Goal: Find specific page/section: Find specific page/section

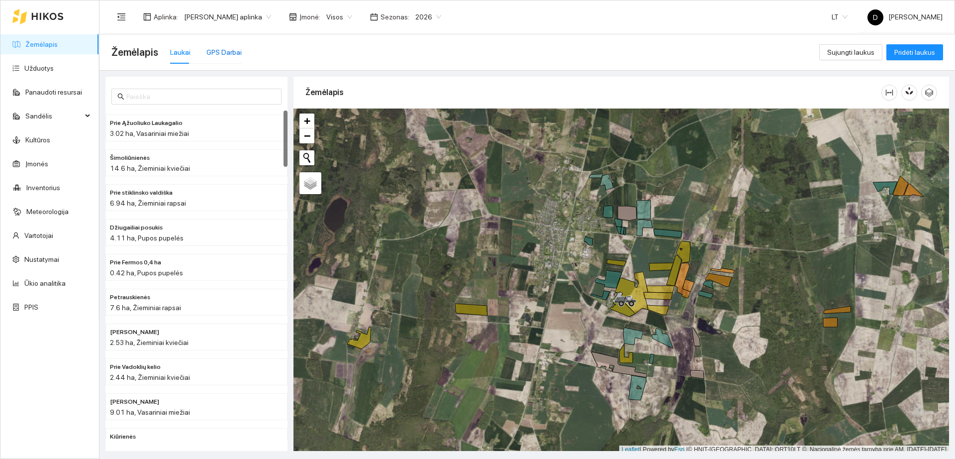
click at [231, 57] on div "GPS Darbai" at bounding box center [223, 52] width 35 height 11
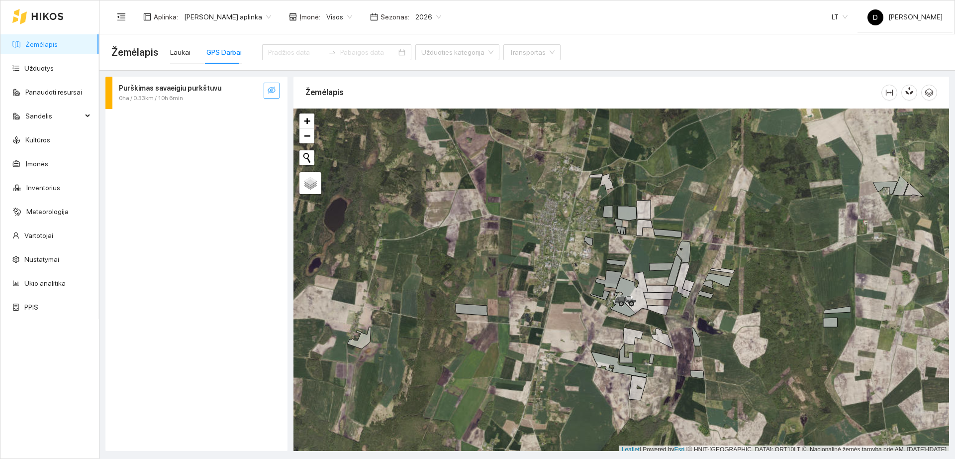
click at [267, 90] on button "button" at bounding box center [272, 91] width 16 height 16
click at [195, 92] on span "Purškimas savaeigiu purkštuvu" at bounding box center [170, 88] width 102 height 11
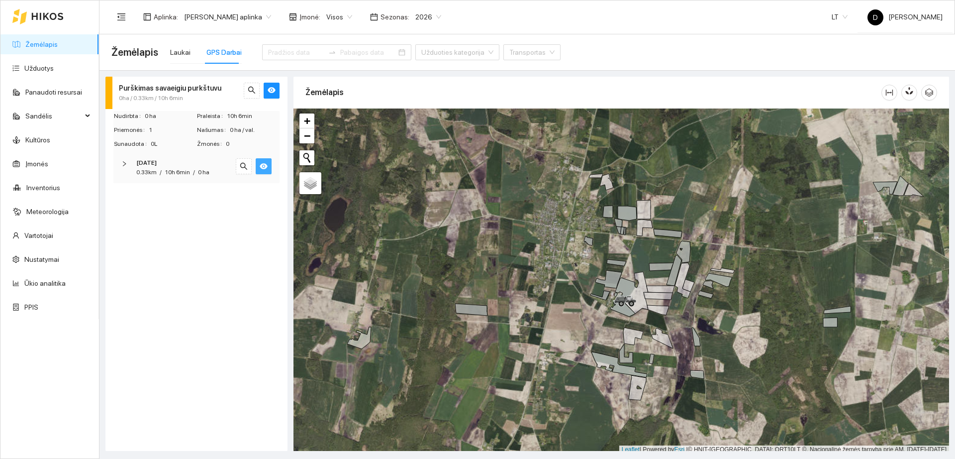
click at [265, 163] on icon "eye" at bounding box center [264, 166] width 8 height 8
click at [264, 163] on icon "eye-invisible" at bounding box center [264, 166] width 8 height 8
click at [264, 163] on icon "eye" at bounding box center [264, 166] width 8 height 8
click at [264, 163] on icon "eye-invisible" at bounding box center [264, 166] width 8 height 8
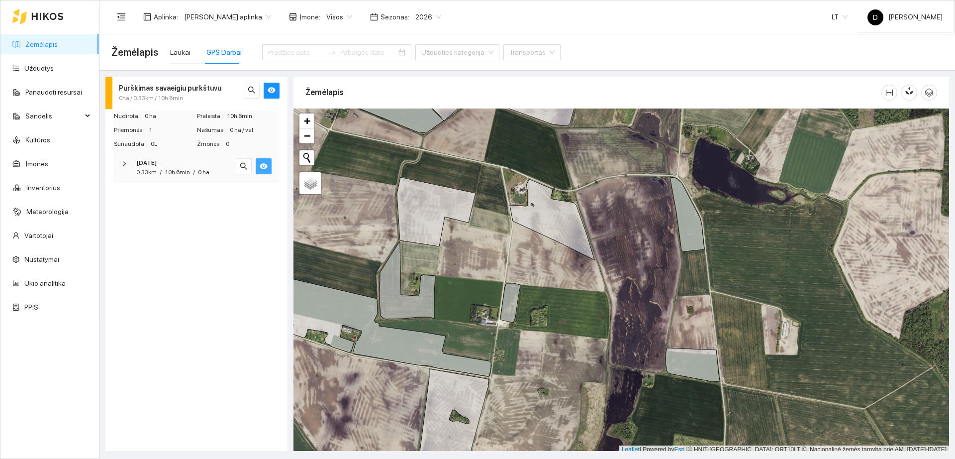
click at [264, 164] on icon "eye" at bounding box center [264, 166] width 8 height 6
click at [264, 164] on icon "eye-invisible" at bounding box center [264, 166] width 8 height 7
click at [222, 125] on span "Našumas" at bounding box center [213, 129] width 33 height 9
click at [175, 150] on td "Sunaudota 0L" at bounding box center [154, 146] width 83 height 14
click at [129, 169] on div at bounding box center [127, 163] width 12 height 11
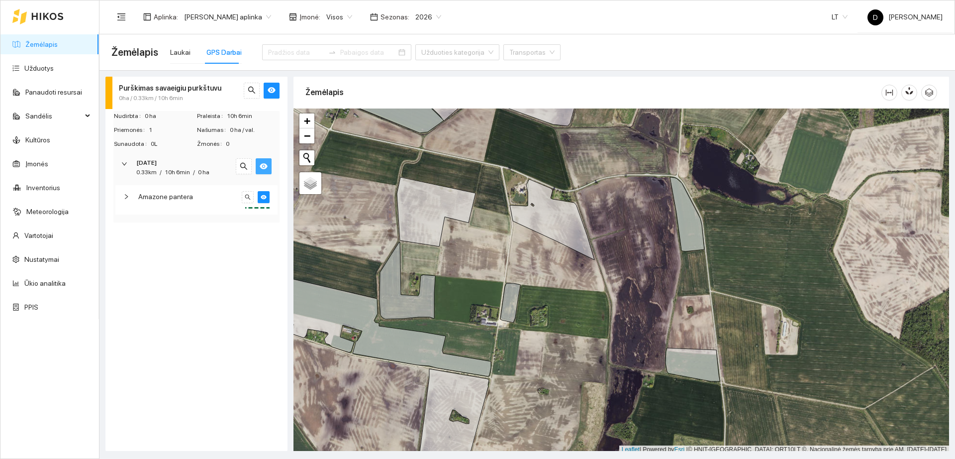
click at [215, 197] on div "Amazone pantera" at bounding box center [188, 196] width 100 height 11
click at [267, 196] on button "button" at bounding box center [264, 197] width 12 height 12
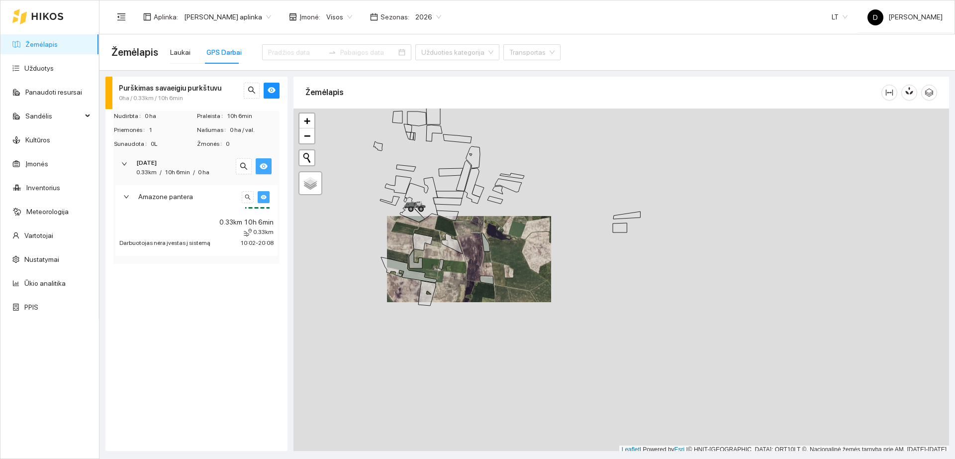
scroll to position [3, 0]
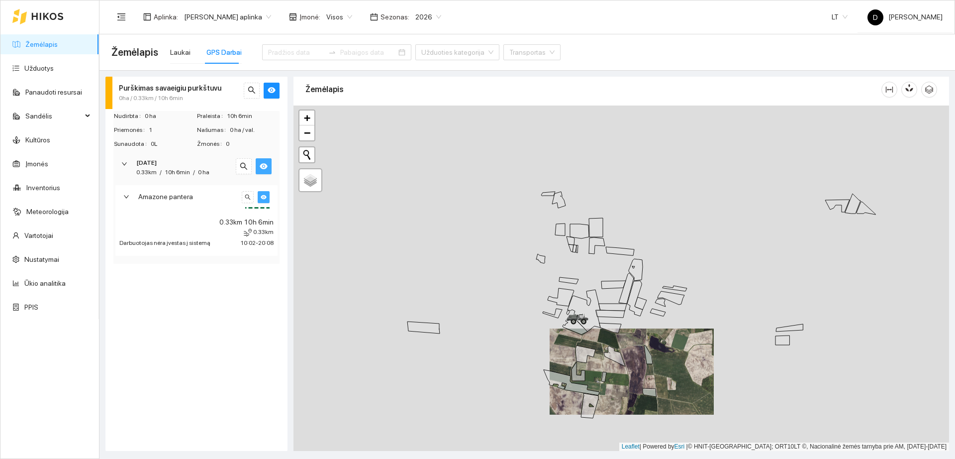
drag, startPoint x: 418, startPoint y: 252, endPoint x: 581, endPoint y: 367, distance: 199.8
click at [581, 367] on div "+ − Nieko nerasta. Bandykite dar kartą." at bounding box center [621, 277] width 656 height 345
click at [268, 199] on button "button" at bounding box center [264, 197] width 12 height 12
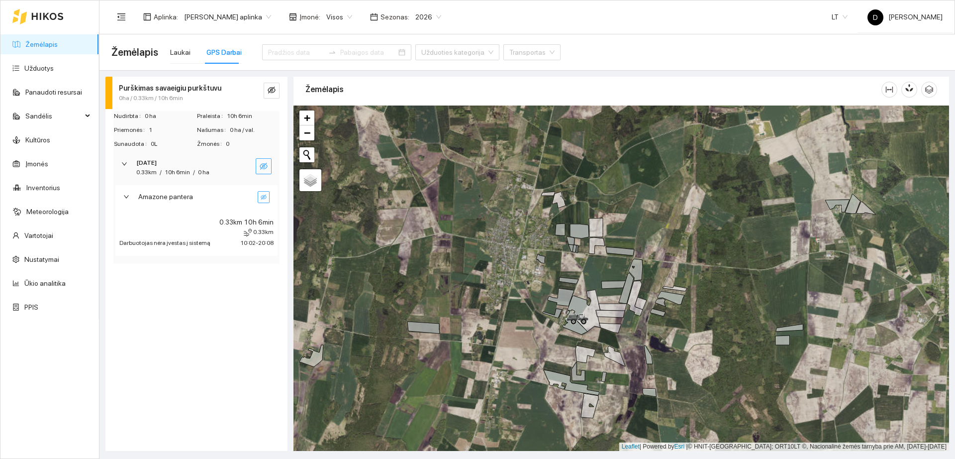
click at [268, 199] on button "button" at bounding box center [264, 197] width 12 height 12
click at [324, 65] on div at bounding box center [336, 52] width 149 height 40
click at [328, 53] on icon "swap-right" at bounding box center [332, 52] width 8 height 8
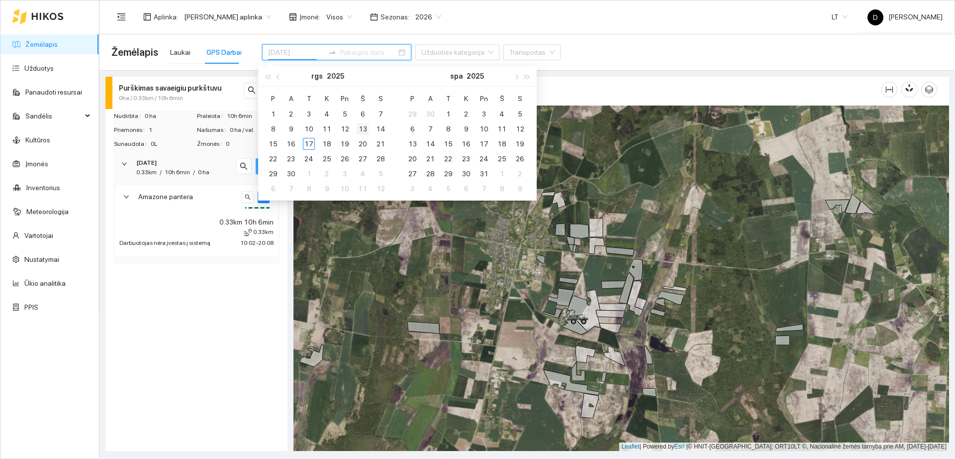
type input "[DATE]"
drag, startPoint x: 362, startPoint y: 130, endPoint x: 331, endPoint y: 128, distance: 30.4
click at [361, 130] on div "13" at bounding box center [363, 129] width 12 height 12
type input "[DATE]"
click at [305, 141] on div "17" at bounding box center [309, 144] width 12 height 12
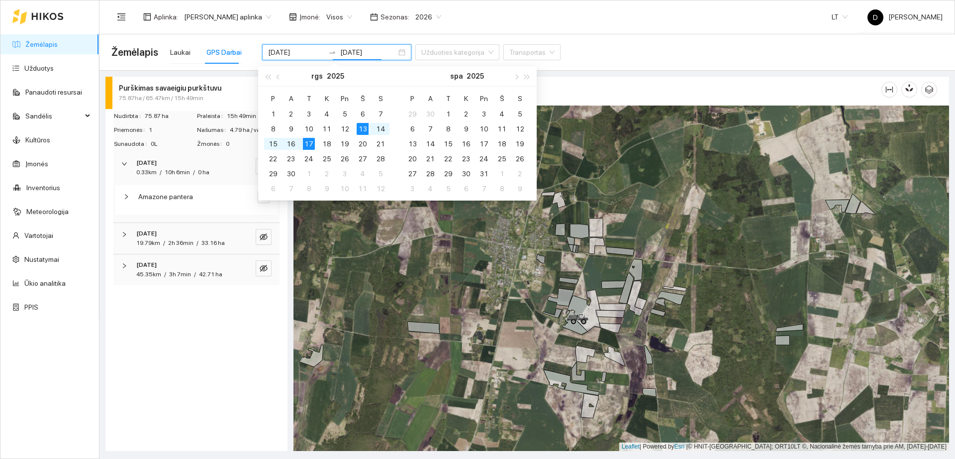
click at [569, 57] on div "Žemėlapis Laukai GPS Darbai [DATE] [DATE] Užduoties kategorija Transportas" at bounding box center [527, 52] width 832 height 32
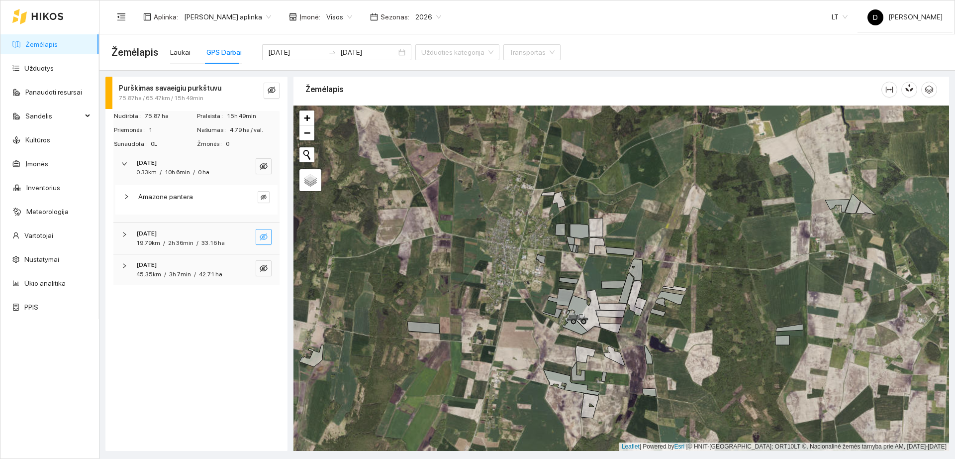
click at [261, 237] on icon "eye-invisible" at bounding box center [264, 237] width 8 height 8
click at [261, 237] on icon "eye" at bounding box center [264, 237] width 8 height 6
click at [267, 268] on icon "eye-invisible" at bounding box center [264, 268] width 8 height 7
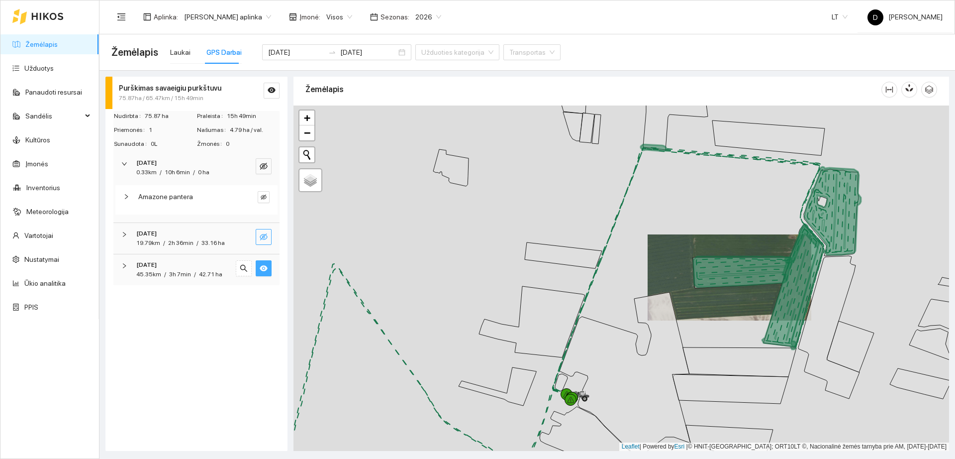
drag, startPoint x: 643, startPoint y: 353, endPoint x: 707, endPoint y: 214, distance: 153.1
click at [707, 214] on div "Didelis laukas | Žieminiai rapsai 37.45 ha +" at bounding box center [621, 277] width 656 height 345
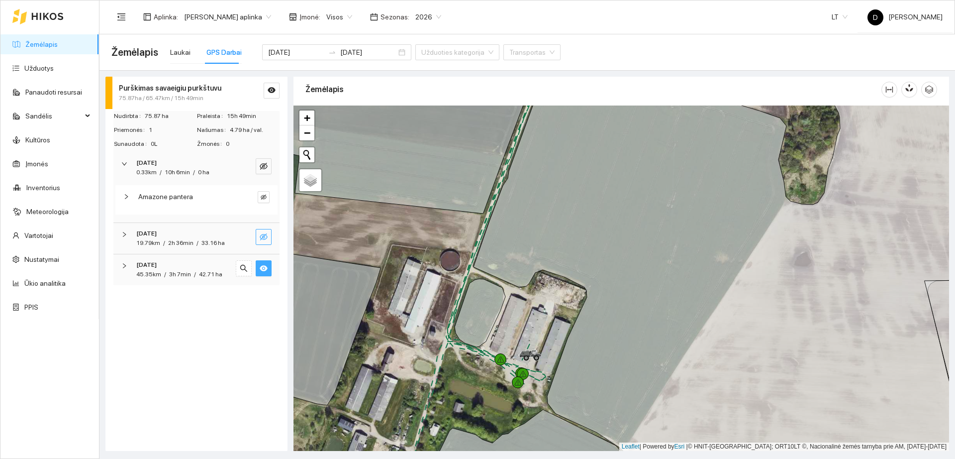
click at [260, 233] on icon "eye-invisible" at bounding box center [264, 237] width 8 height 8
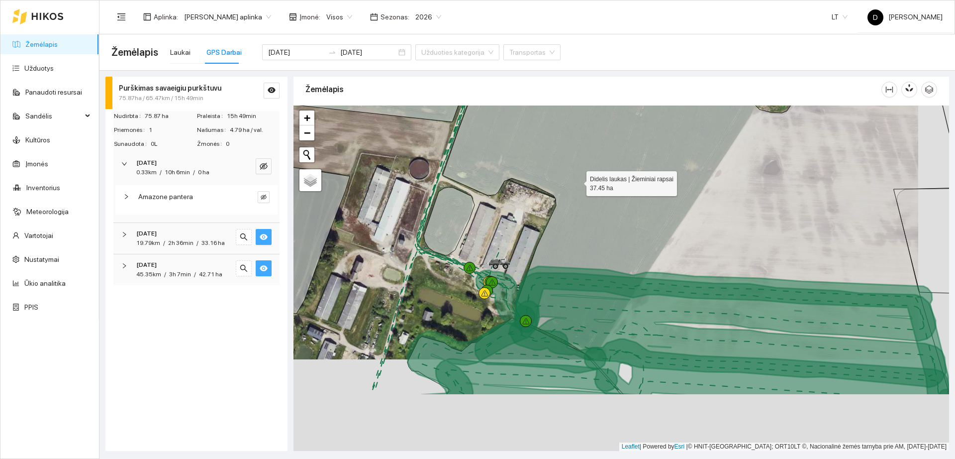
drag, startPoint x: 599, startPoint y: 218, endPoint x: 529, endPoint y: 146, distance: 99.9
click at [529, 146] on icon at bounding box center [703, 186] width 520 height 415
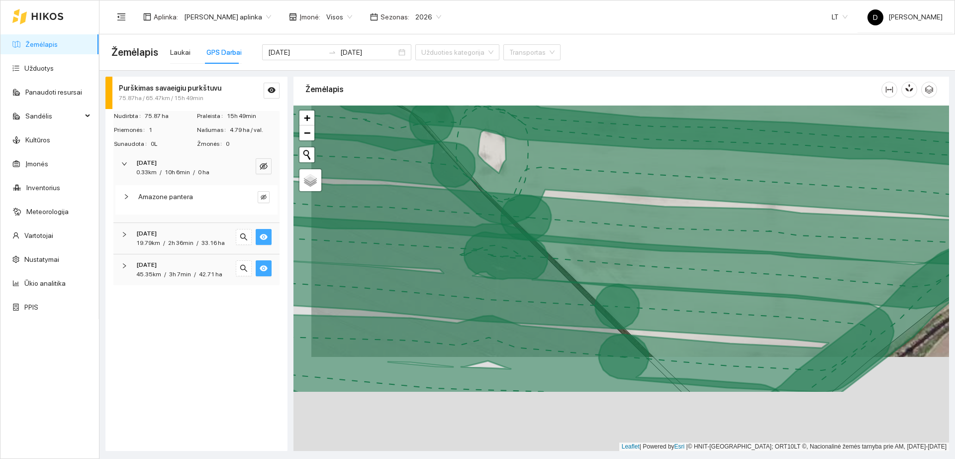
drag, startPoint x: 528, startPoint y: 401, endPoint x: 546, endPoint y: 307, distance: 95.7
click at [546, 307] on icon at bounding box center [441, 271] width 395 height 114
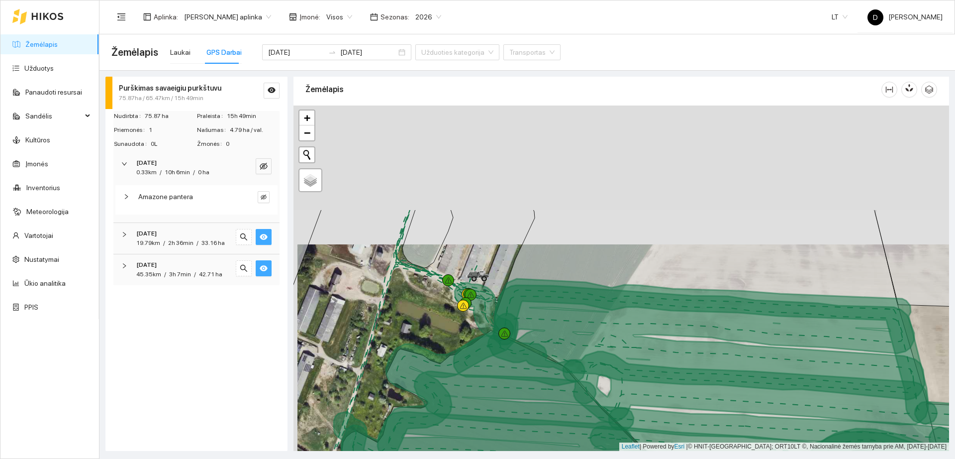
drag, startPoint x: 560, startPoint y: 183, endPoint x: 563, endPoint y: 322, distance: 138.8
click at [563, 322] on icon at bounding box center [706, 342] width 437 height 114
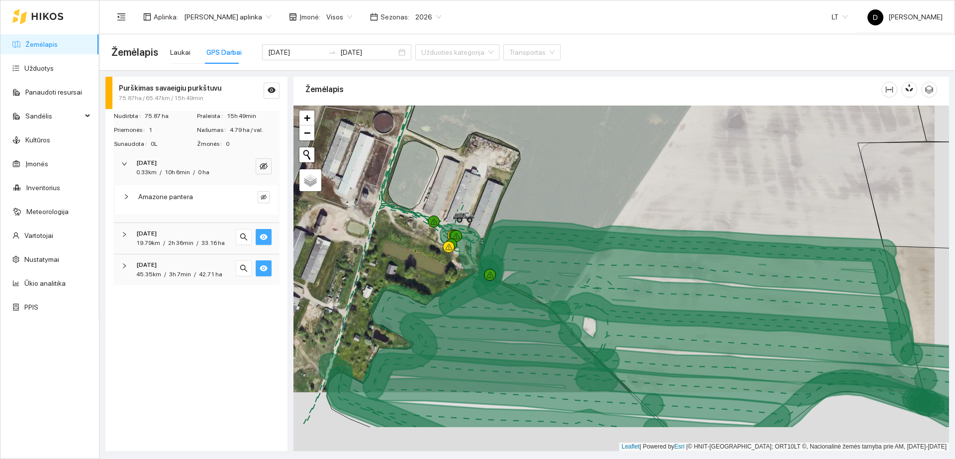
drag, startPoint x: 521, startPoint y: 292, endPoint x: 526, endPoint y: 236, distance: 56.0
click at [526, 238] on icon at bounding box center [691, 283] width 437 height 114
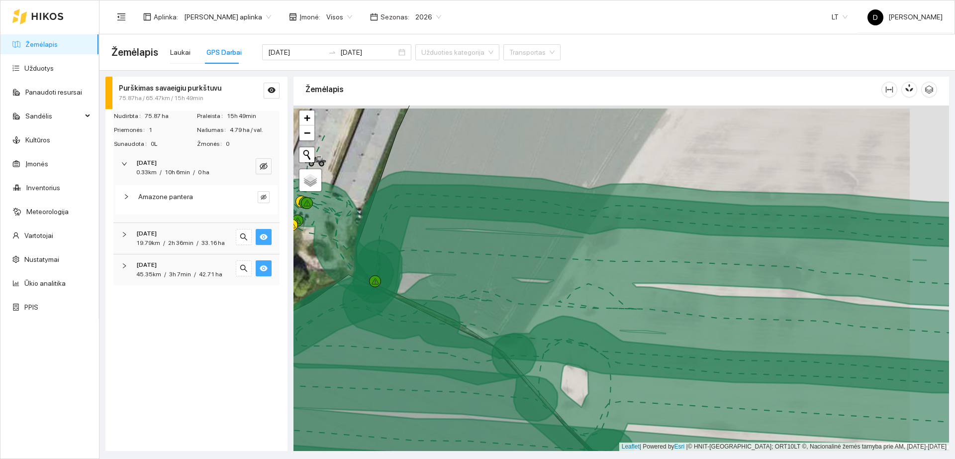
drag, startPoint x: 611, startPoint y: 274, endPoint x: 626, endPoint y: 270, distance: 15.6
click at [586, 274] on icon at bounding box center [660, 289] width 634 height 209
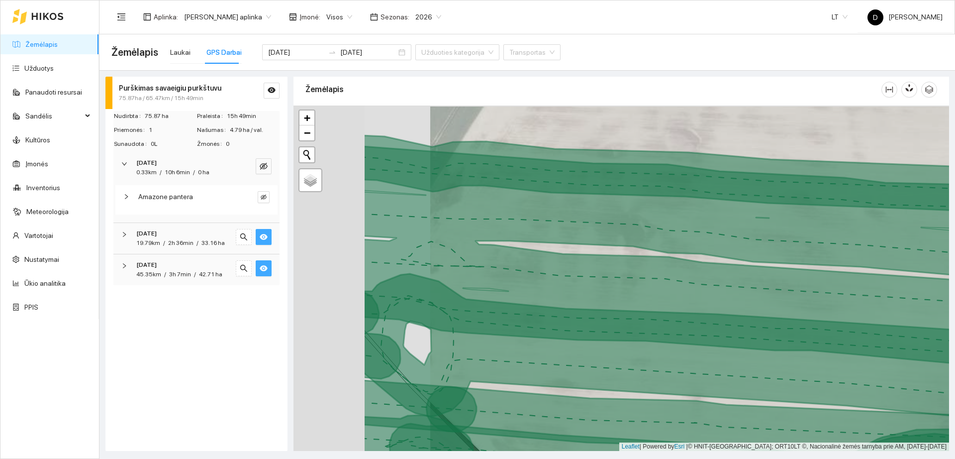
drag, startPoint x: 473, startPoint y: 328, endPoint x: 826, endPoint y: 354, distance: 353.1
click at [826, 354] on icon at bounding box center [714, 347] width 702 height 147
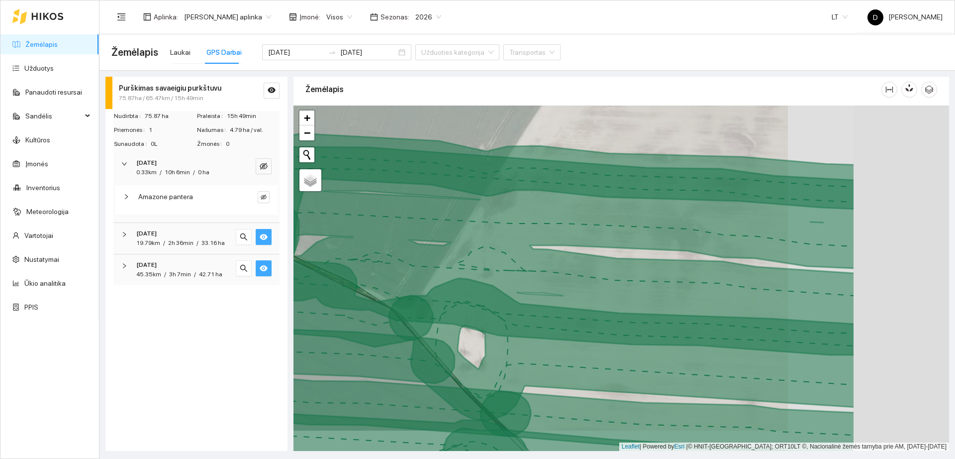
drag, startPoint x: 812, startPoint y: 311, endPoint x: 647, endPoint y: 291, distance: 166.8
click at [647, 291] on icon at bounding box center [547, 251] width 615 height 208
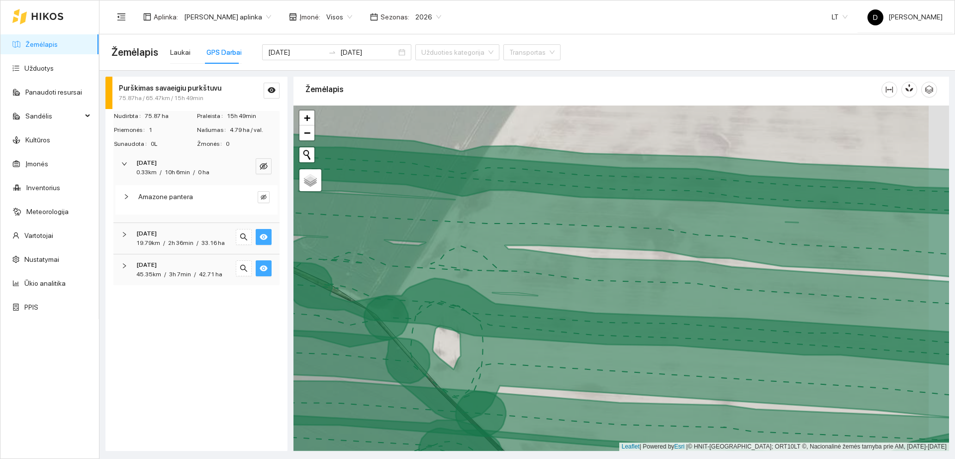
drag, startPoint x: 639, startPoint y: 293, endPoint x: 466, endPoint y: 277, distance: 173.4
click at [466, 277] on icon at bounding box center [605, 258] width 781 height 222
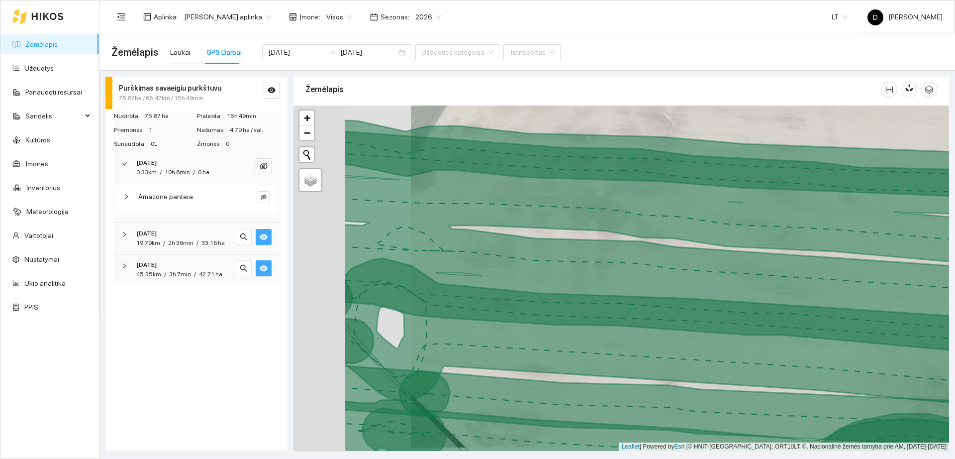
drag, startPoint x: 580, startPoint y: 305, endPoint x: 954, endPoint y: 338, distance: 375.9
click at [954, 338] on main "Žemėlapis Laukai GPS Darbai [DATE] [DATE] Užduoties kategorija Transportas Purš…" at bounding box center [526, 246] width 855 height 424
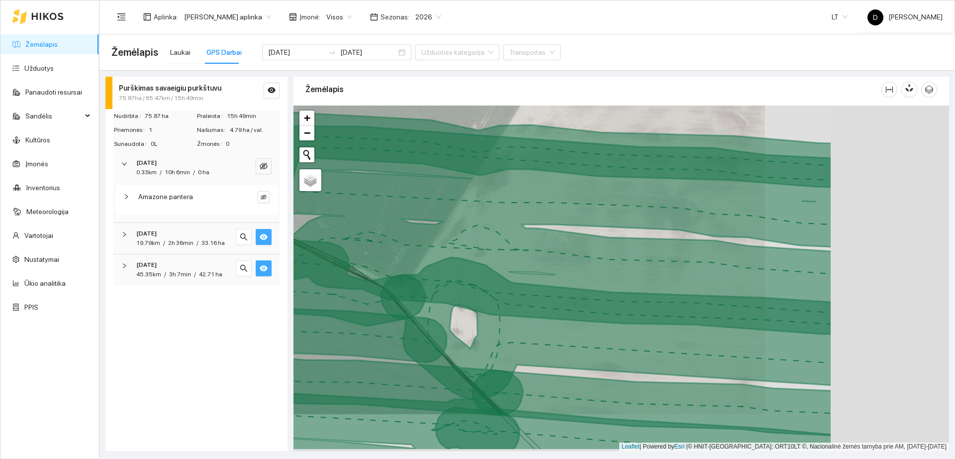
drag, startPoint x: 838, startPoint y: 282, endPoint x: 654, endPoint y: 243, distance: 188.1
click at [654, 244] on icon at bounding box center [532, 230] width 600 height 208
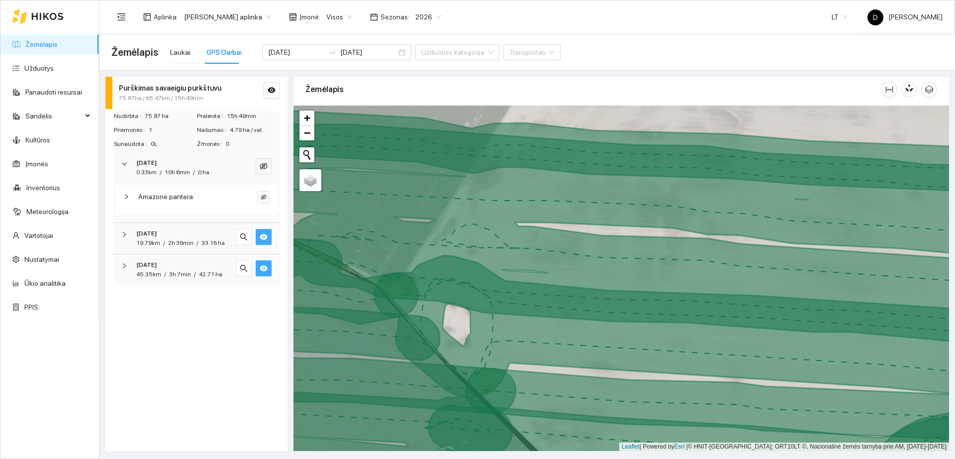
drag, startPoint x: 449, startPoint y: 302, endPoint x: 727, endPoint y: 273, distance: 279.0
click at [727, 273] on icon at bounding box center [695, 327] width 642 height 144
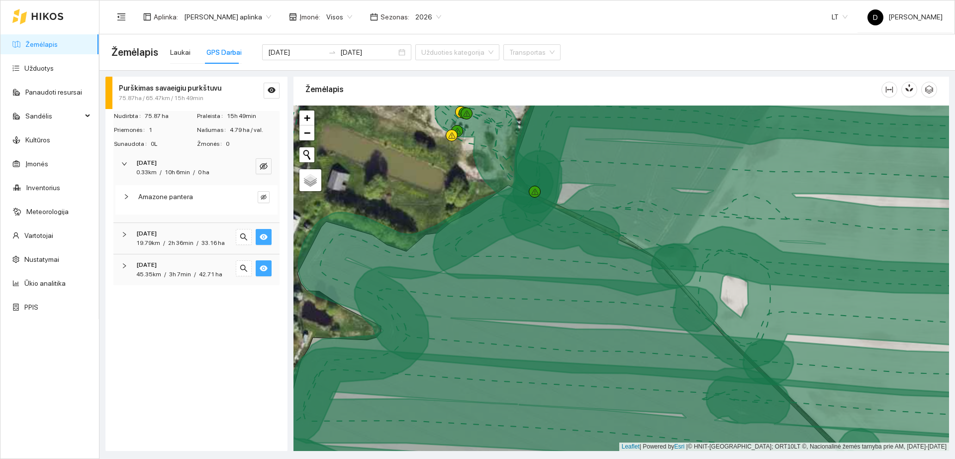
drag, startPoint x: 476, startPoint y: 274, endPoint x: 491, endPoint y: 282, distance: 17.1
click at [484, 281] on icon at bounding box center [574, 325] width 439 height 117
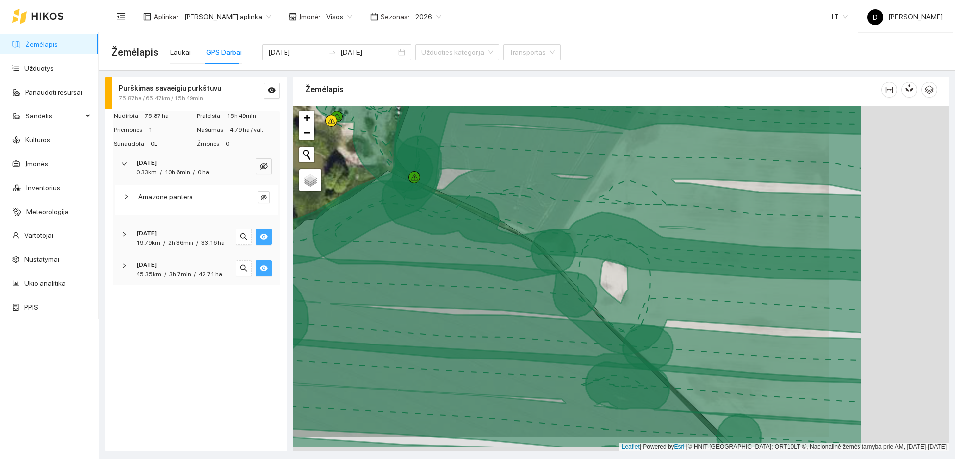
drag, startPoint x: 731, startPoint y: 319, endPoint x: 575, endPoint y: 279, distance: 161.2
click at [577, 280] on icon at bounding box center [453, 310] width 439 height 117
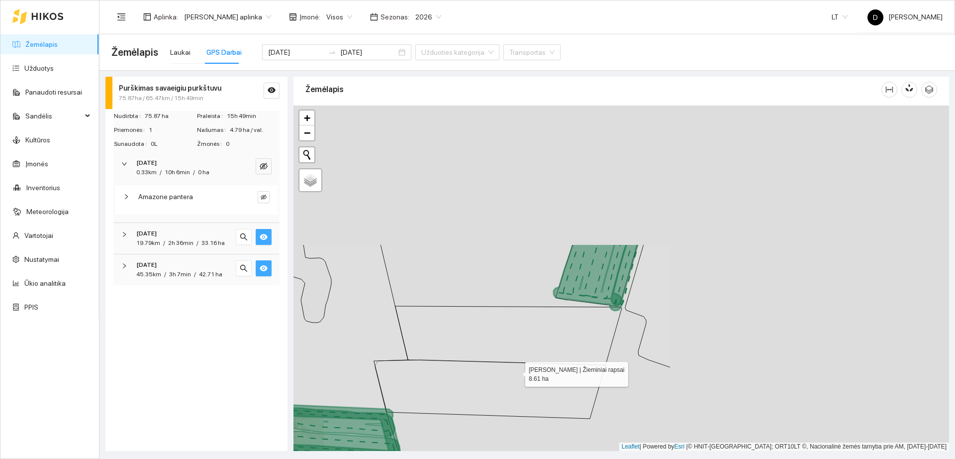
drag, startPoint x: 861, startPoint y: 197, endPoint x: 517, endPoint y: 371, distance: 385.9
click at [517, 371] on icon at bounding box center [489, 389] width 231 height 59
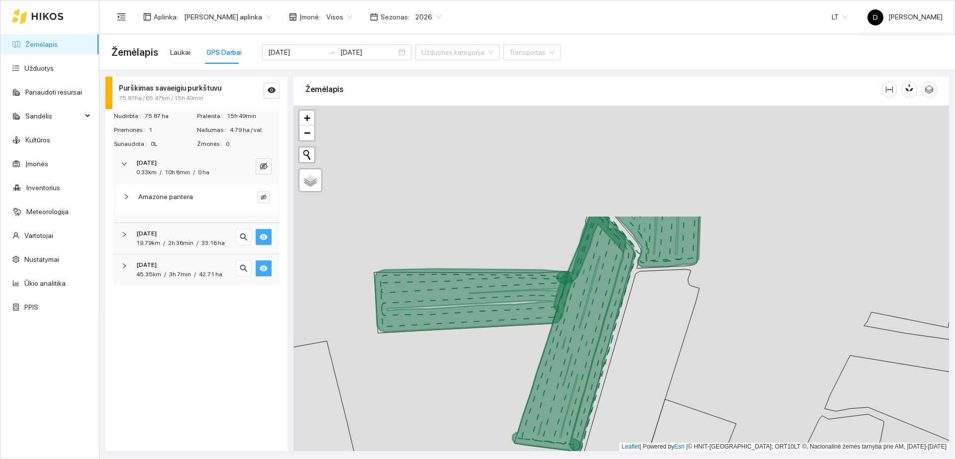
drag, startPoint x: 571, startPoint y: 237, endPoint x: 530, endPoint y: 382, distance: 150.5
click at [530, 382] on div "+" at bounding box center [621, 277] width 656 height 345
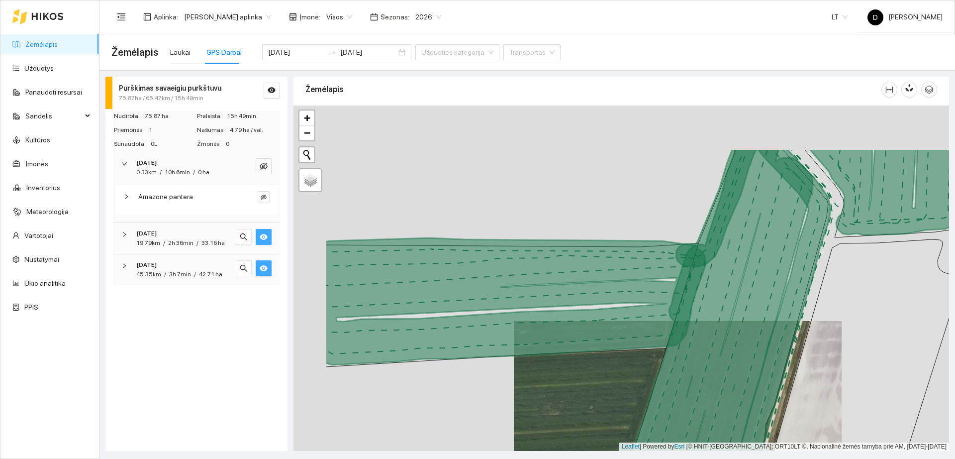
drag, startPoint x: 414, startPoint y: 284, endPoint x: 513, endPoint y: 363, distance: 126.0
click at [513, 363] on div "+" at bounding box center [621, 277] width 656 height 345
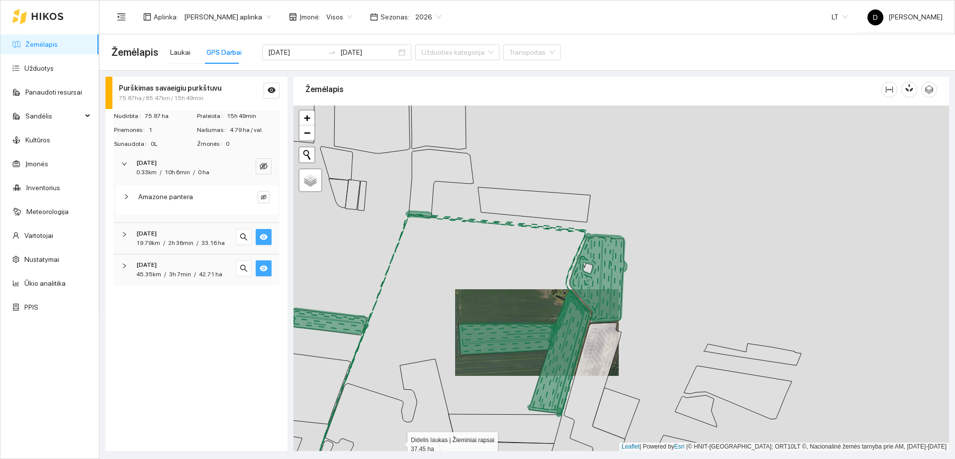
drag, startPoint x: 414, startPoint y: 385, endPoint x: 518, endPoint y: 380, distance: 104.0
click at [455, 380] on icon at bounding box center [390, 422] width 130 height 127
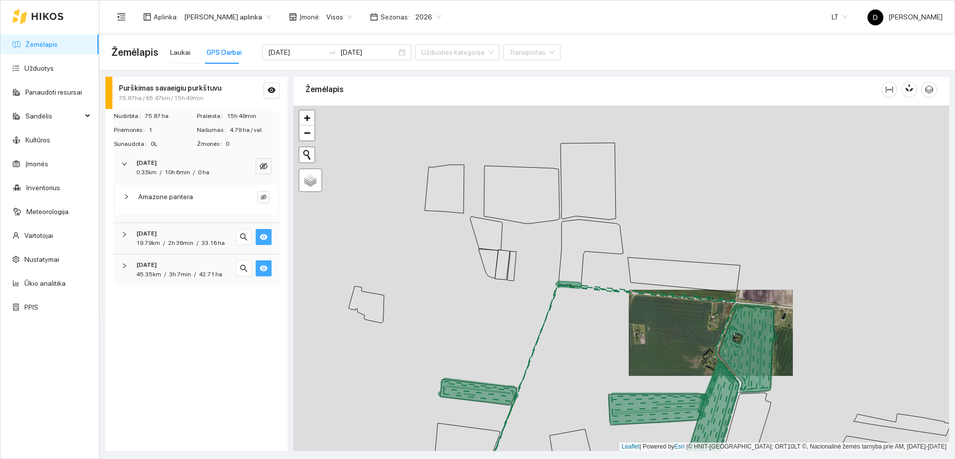
drag, startPoint x: 482, startPoint y: 388, endPoint x: 499, endPoint y: 328, distance: 63.0
click at [499, 378] on icon at bounding box center [478, 391] width 79 height 26
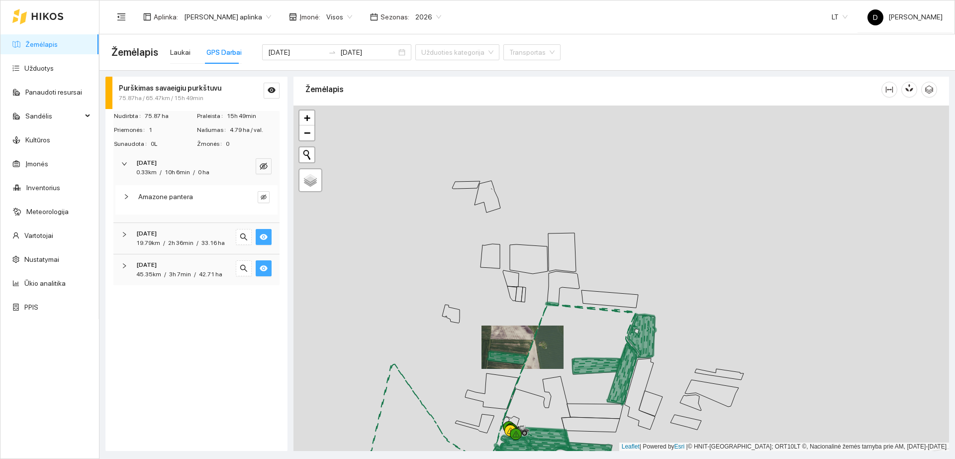
drag, startPoint x: 480, startPoint y: 386, endPoint x: 666, endPoint y: 253, distance: 228.5
click at [667, 254] on div "naujadvario Laukas | Žieminiai kviečiai + −" at bounding box center [621, 277] width 656 height 345
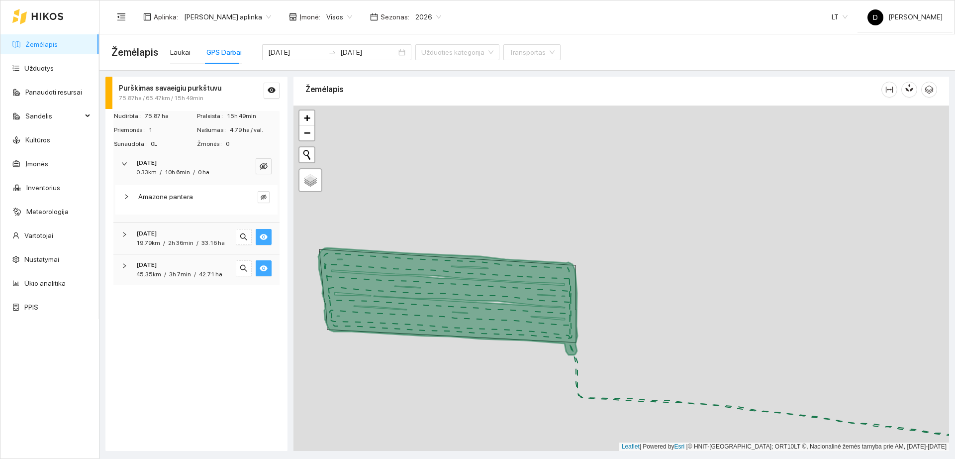
drag, startPoint x: 396, startPoint y: 319, endPoint x: 521, endPoint y: 322, distance: 124.9
click at [520, 323] on icon at bounding box center [447, 301] width 259 height 107
